Goal: Navigation & Orientation: Find specific page/section

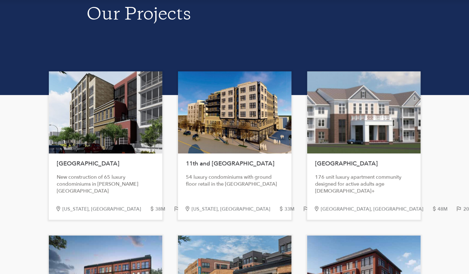
scroll to position [158, 0]
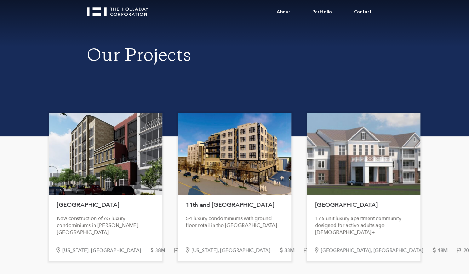
scroll to position [0, 0]
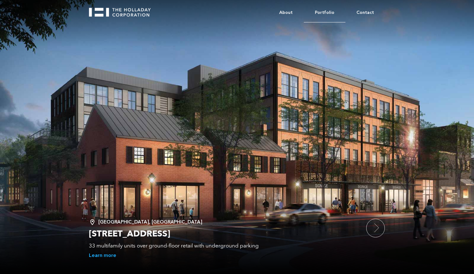
click at [320, 14] on link "Portfolio" at bounding box center [325, 12] width 42 height 19
